Goal: Task Accomplishment & Management: Manage account settings

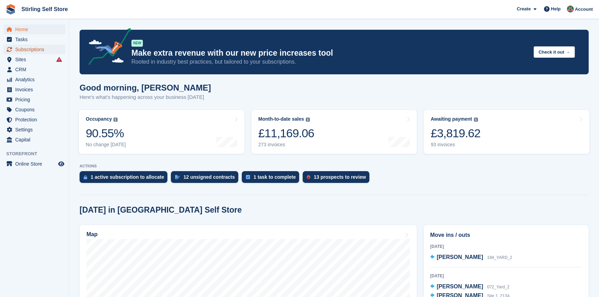
click at [31, 49] on span "Subscriptions" at bounding box center [35, 50] width 41 height 10
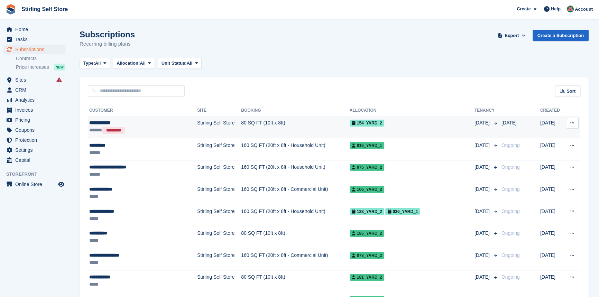
click at [219, 123] on td "Stirling Self Store" at bounding box center [219, 127] width 44 height 22
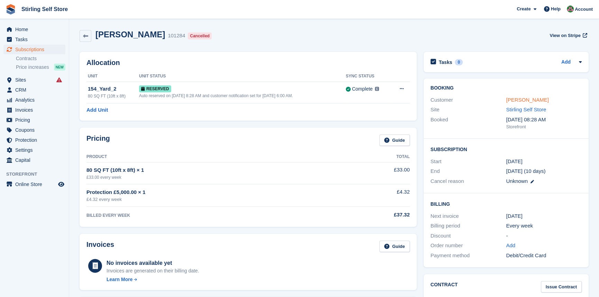
click at [517, 98] on link "[PERSON_NAME]" at bounding box center [527, 100] width 43 height 6
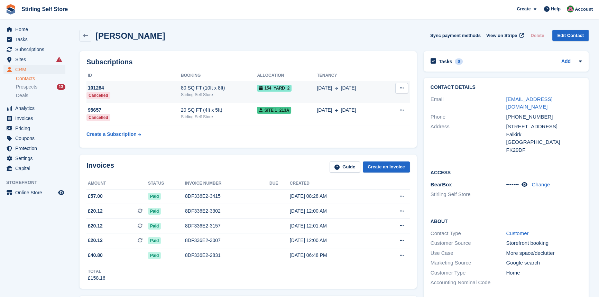
click at [207, 92] on div "Stirling Self Store" at bounding box center [219, 95] width 76 height 6
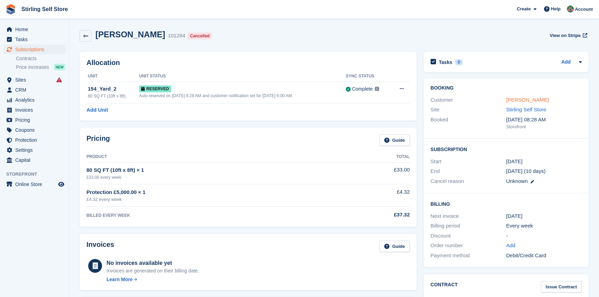
click at [509, 99] on link "[PERSON_NAME]" at bounding box center [527, 100] width 43 height 6
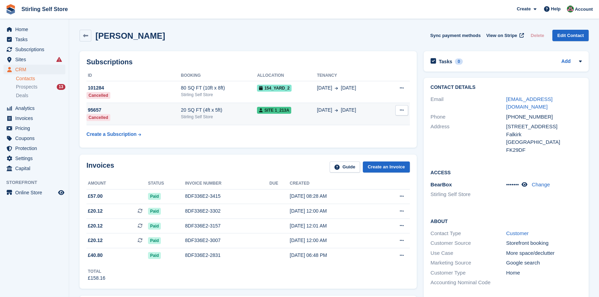
click at [200, 114] on div "Stirling Self Store" at bounding box center [219, 117] width 76 height 6
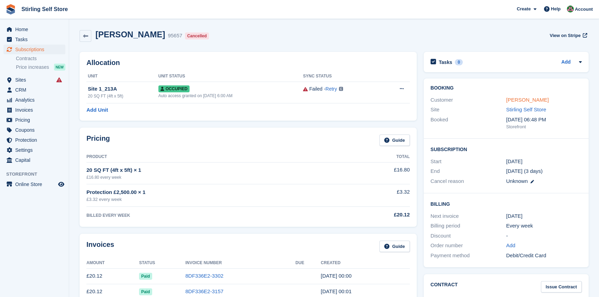
click at [516, 101] on link "[PERSON_NAME]" at bounding box center [527, 100] width 43 height 6
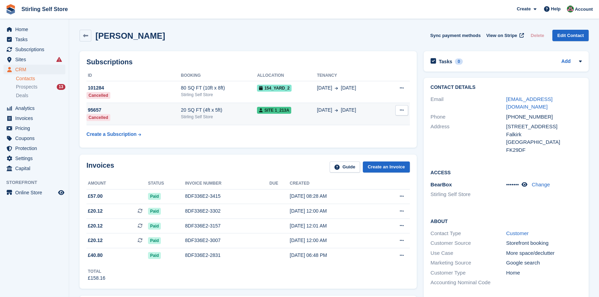
click at [229, 115] on div "Stirling Self Store" at bounding box center [219, 117] width 76 height 6
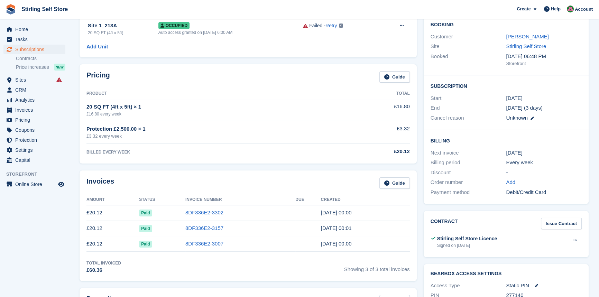
scroll to position [94, 0]
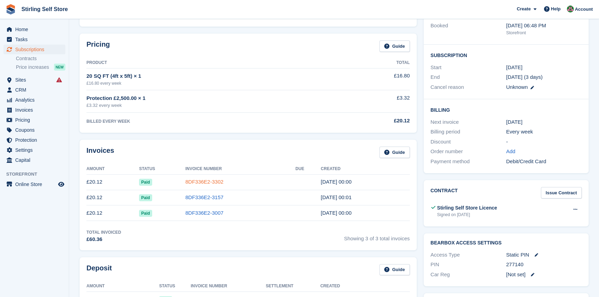
click at [203, 183] on link "8DF336E2-3302" at bounding box center [204, 182] width 38 height 6
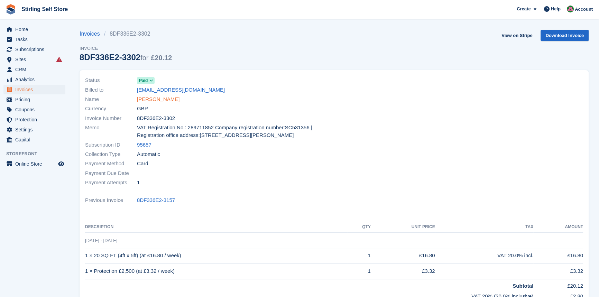
click at [150, 99] on link "[PERSON_NAME]" at bounding box center [158, 99] width 43 height 8
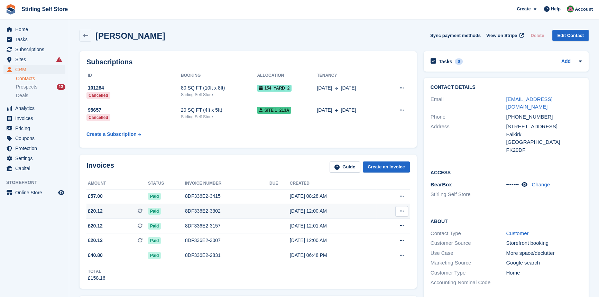
click at [201, 212] on div "8DF336E2-3302" at bounding box center [227, 210] width 84 height 7
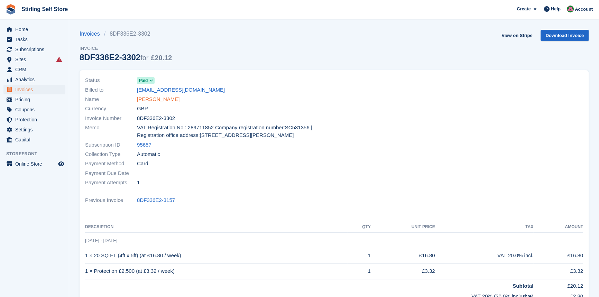
click at [154, 99] on link "[PERSON_NAME]" at bounding box center [158, 99] width 43 height 8
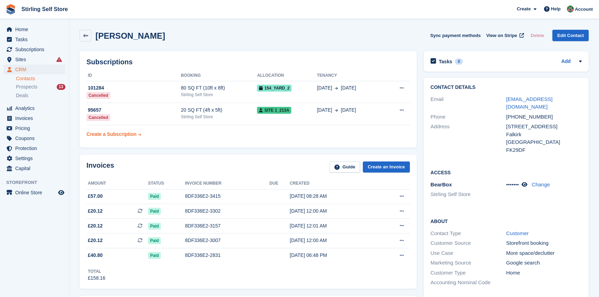
click at [117, 134] on div "Create a Subscription" at bounding box center [111, 134] width 50 height 7
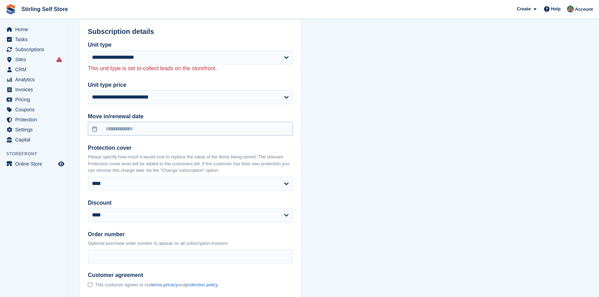
scroll to position [377, 0]
click at [93, 128] on input "text" at bounding box center [190, 128] width 205 height 14
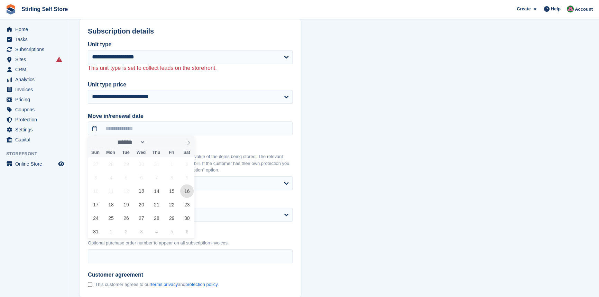
click at [187, 190] on span "16" at bounding box center [186, 190] width 13 height 13
type input "**********"
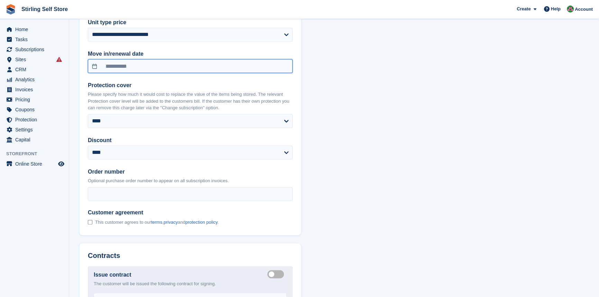
scroll to position [440, 0]
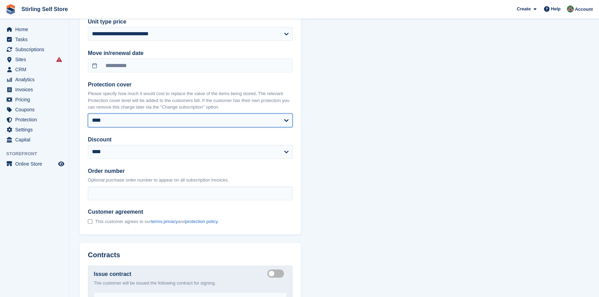
click at [163, 121] on select "**** ****** ****** ******* ******* *******" at bounding box center [190, 120] width 205 height 14
select select "*****"
click at [88, 113] on select "**** ****** ****** ******* ******* *******" at bounding box center [190, 120] width 205 height 14
select select "******"
select select "**********"
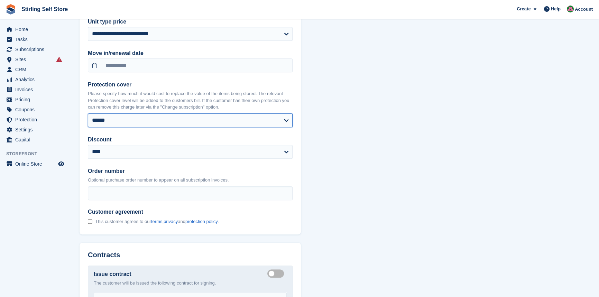
select select "******"
select select "****"
select select "*"
select select "*****"
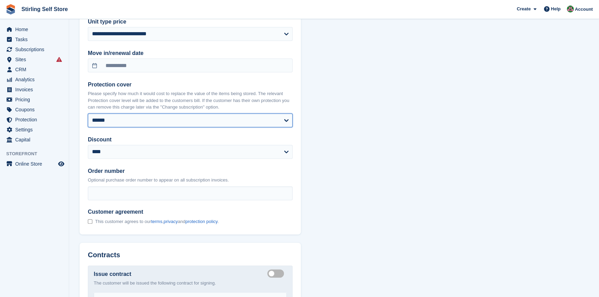
select select
select select "***"
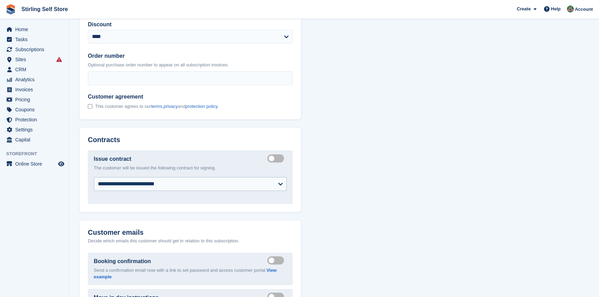
scroll to position [597, 0]
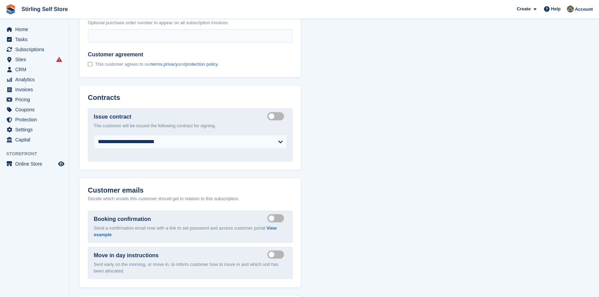
click at [272, 116] on label "Create integrated contract" at bounding box center [276, 115] width 19 height 1
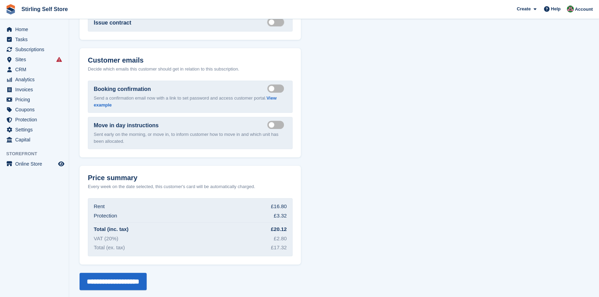
scroll to position [694, 0]
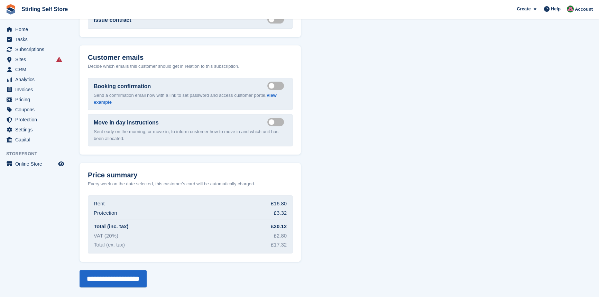
click at [273, 85] on label "Send booking confirmation email" at bounding box center [276, 85] width 19 height 1
click at [271, 121] on label "Send move in day email" at bounding box center [276, 121] width 19 height 1
click at [107, 279] on input "**********" at bounding box center [112, 278] width 67 height 17
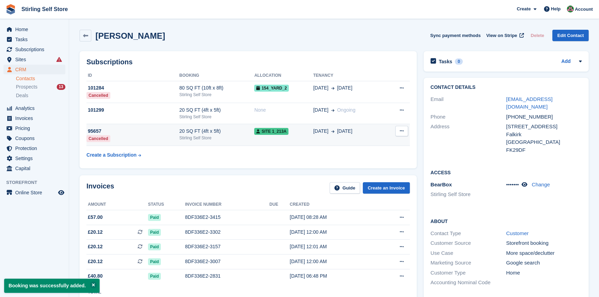
click at [400, 131] on icon at bounding box center [401, 131] width 4 height 4
click at [313, 131] on span "[DATE]" at bounding box center [320, 131] width 15 height 7
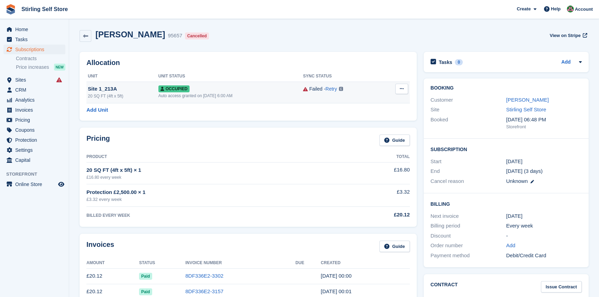
click at [402, 89] on icon at bounding box center [401, 88] width 4 height 4
drag, startPoint x: 360, startPoint y: 117, endPoint x: 330, endPoint y: 33, distance: 89.3
click at [360, 117] on p "Deallocate" at bounding box center [375, 117] width 60 height 9
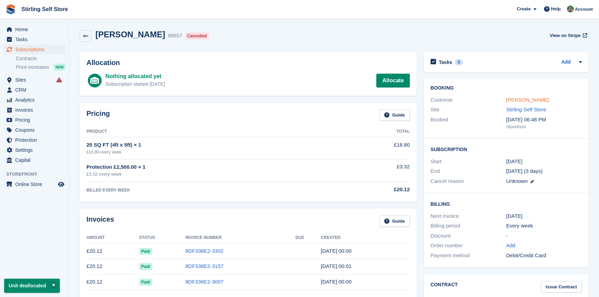
click at [519, 99] on link "[PERSON_NAME]" at bounding box center [527, 100] width 43 height 6
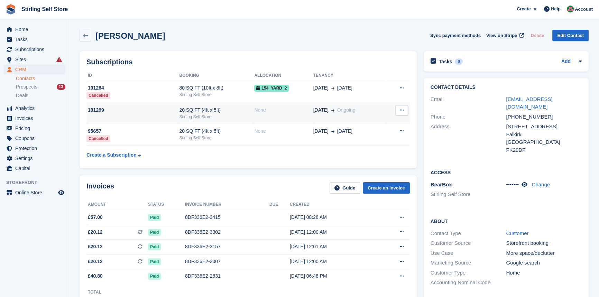
click at [328, 109] on span at bounding box center [331, 109] width 6 height 7
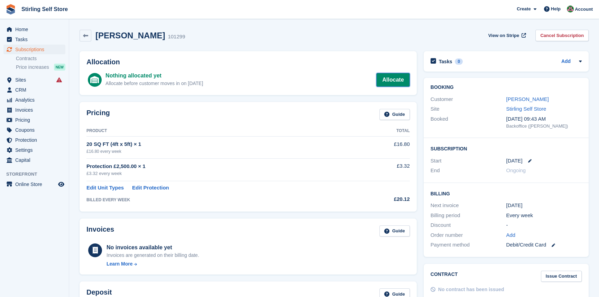
click at [394, 76] on link "Allocate" at bounding box center [392, 80] width 33 height 14
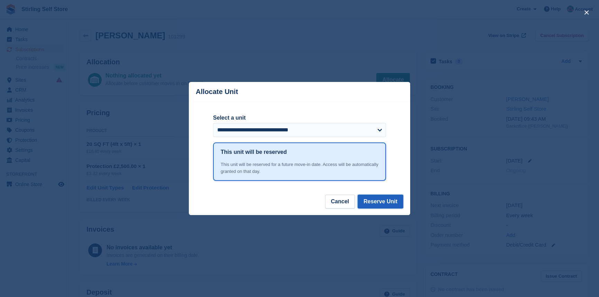
click at [386, 203] on button "Reserve Unit" at bounding box center [380, 202] width 46 height 14
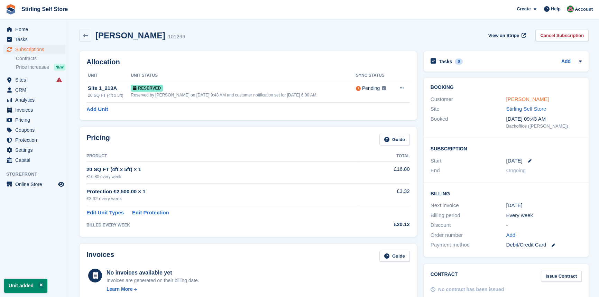
click at [516, 96] on link "[PERSON_NAME]" at bounding box center [527, 99] width 43 height 6
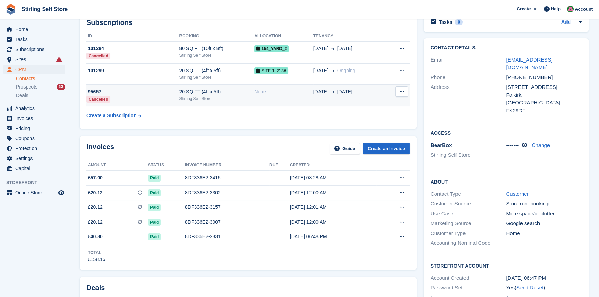
scroll to position [125, 0]
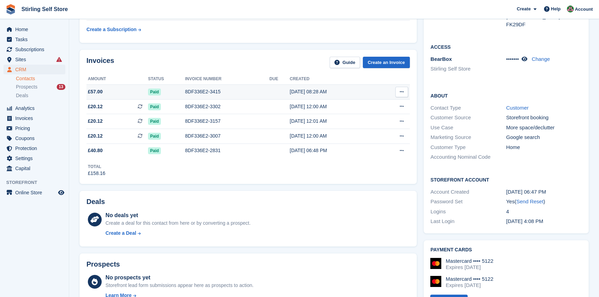
click at [200, 91] on div "8DF336E2-3415" at bounding box center [227, 91] width 84 height 7
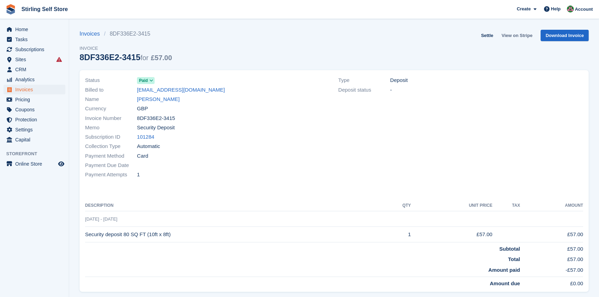
click at [516, 35] on link "View on Stripe" at bounding box center [516, 35] width 36 height 11
drag, startPoint x: 153, startPoint y: 99, endPoint x: 158, endPoint y: 99, distance: 4.5
click at [154, 99] on link "[PERSON_NAME]" at bounding box center [158, 99] width 43 height 8
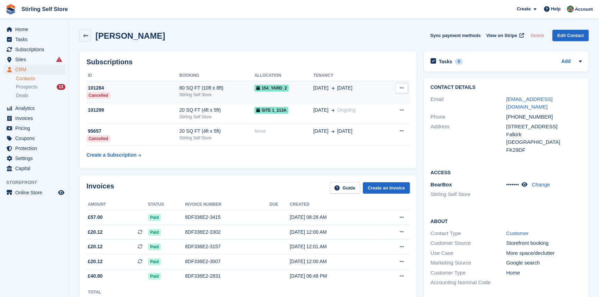
click at [402, 88] on icon at bounding box center [401, 88] width 4 height 4
click at [327, 96] on td "23 Aug 23 Aug" at bounding box center [349, 92] width 72 height 22
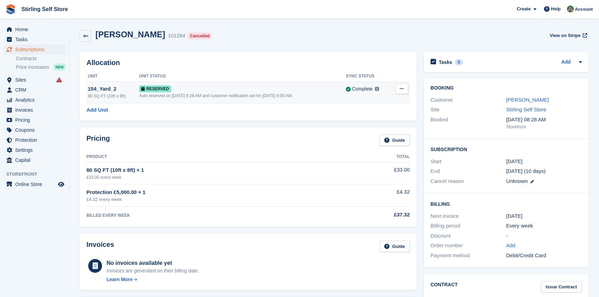
click at [399, 91] on button at bounding box center [401, 89] width 13 height 10
click at [366, 117] on p "Deallocate" at bounding box center [375, 117] width 60 height 9
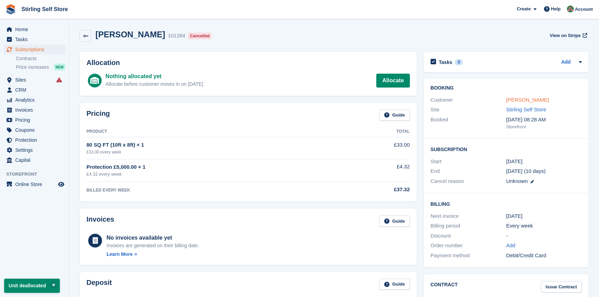
click at [515, 100] on link "[PERSON_NAME]" at bounding box center [527, 100] width 43 height 6
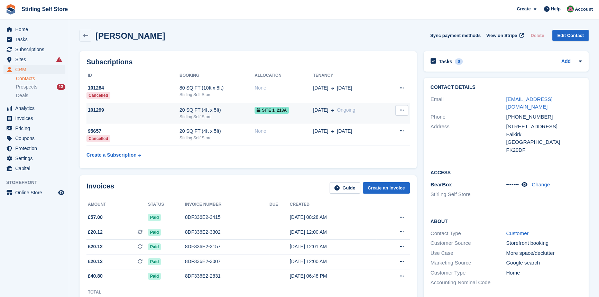
click at [194, 111] on div "20 SQ FT (4ft x 5ft)" at bounding box center [216, 109] width 75 height 7
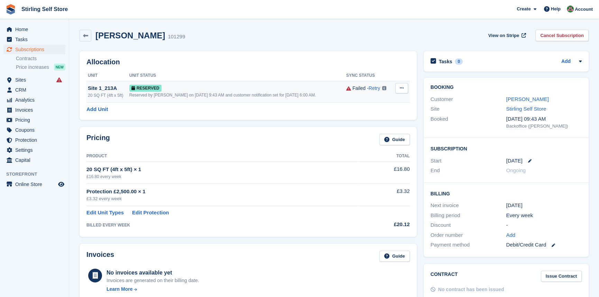
click at [402, 86] on icon at bounding box center [401, 88] width 4 height 4
click at [369, 101] on p "Grant Early Access" at bounding box center [375, 101] width 60 height 9
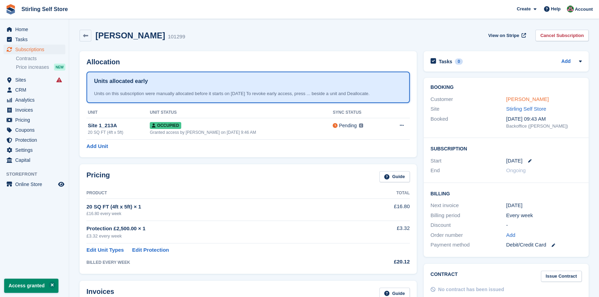
click at [517, 98] on link "[PERSON_NAME]" at bounding box center [527, 99] width 43 height 6
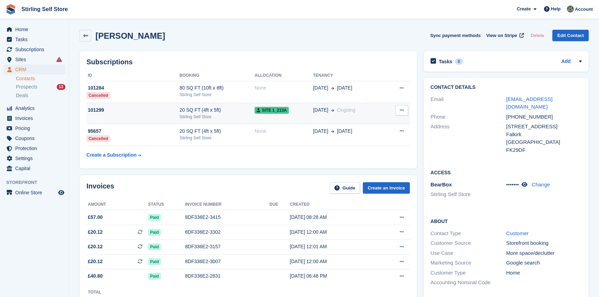
click at [293, 117] on td "Site 1_213A" at bounding box center [283, 113] width 58 height 21
